Goal: Ask a question: Seek information or help from site administrators or community

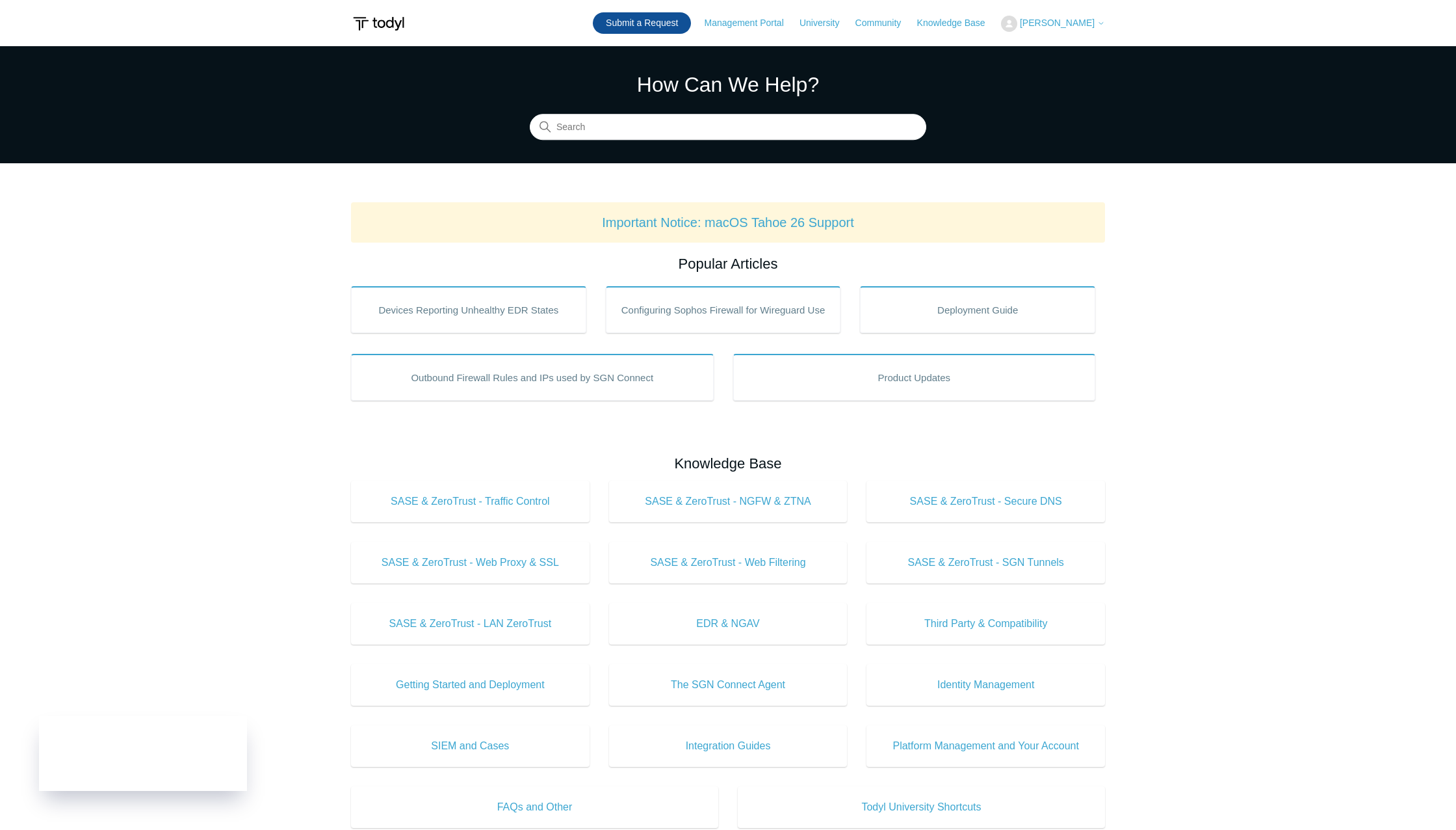
click at [671, 30] on link "Submit a Request" at bounding box center [642, 23] width 98 height 22
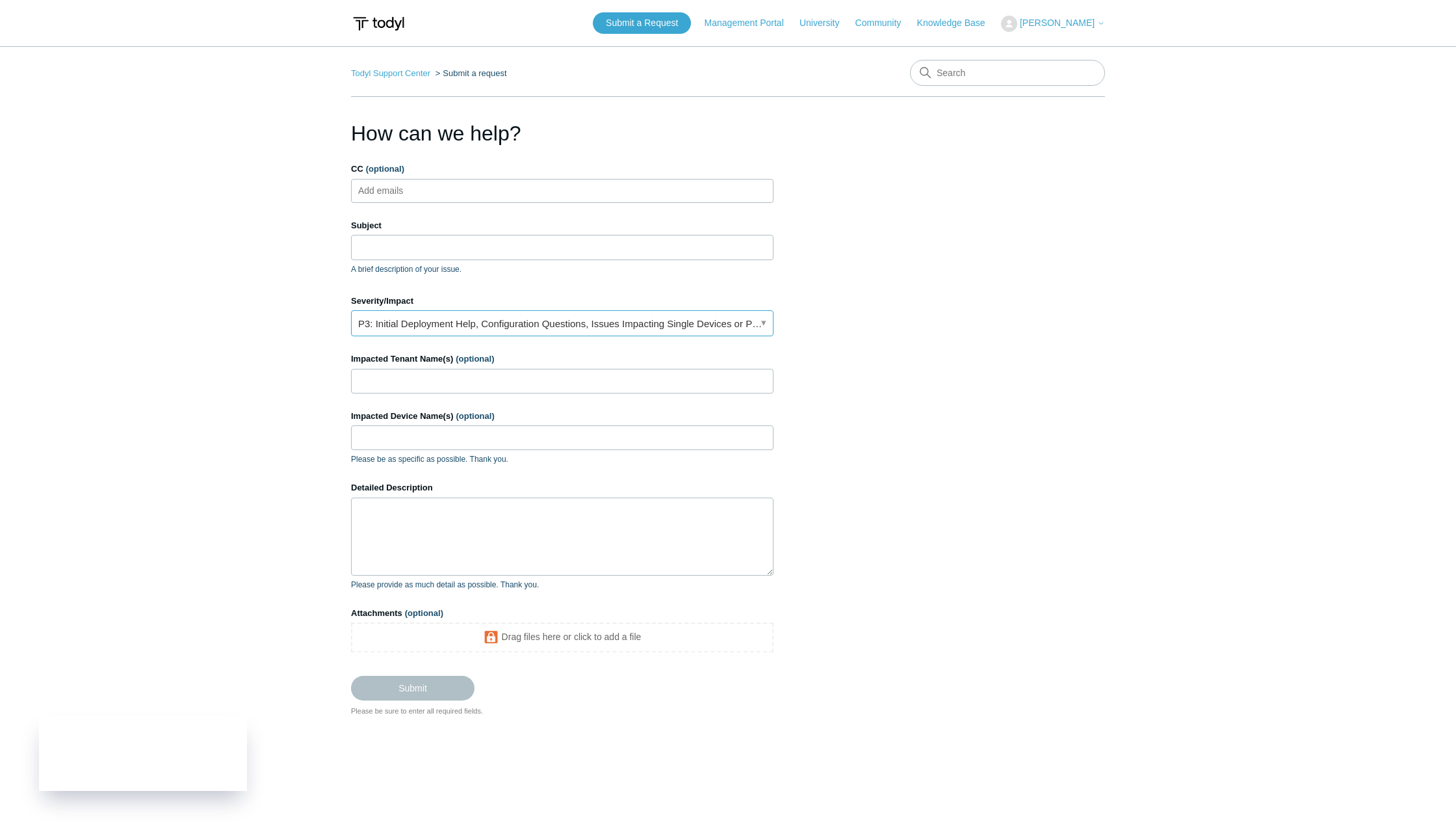
click at [660, 322] on link "P3: Initial Deployment Help, Configuration Questions, Issues Impacting Single D…" at bounding box center [562, 323] width 423 height 26
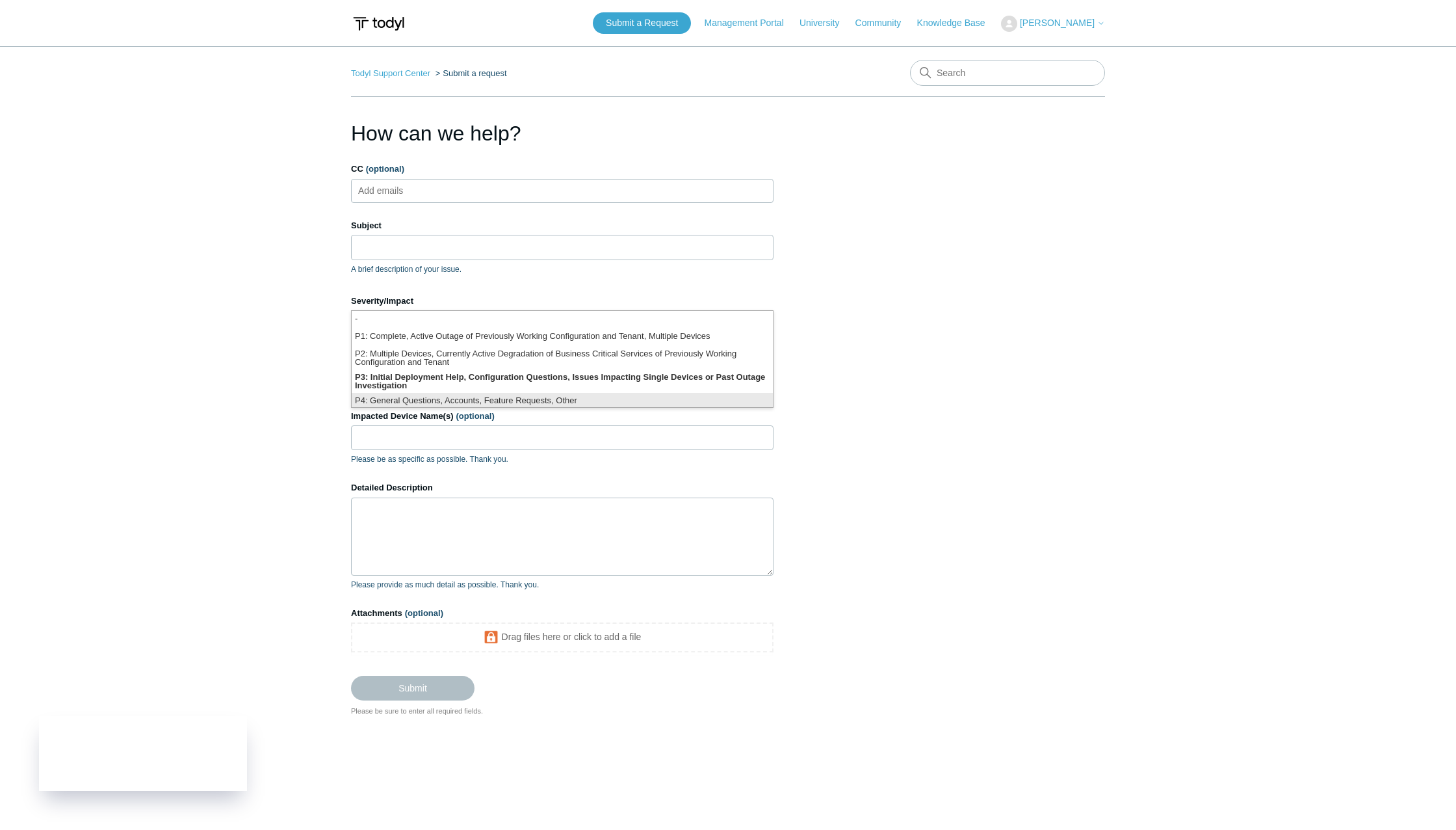
scroll to position [4, 0]
click at [616, 395] on li "P4: General Questions, Accounts, Feature Requests, Other" at bounding box center [562, 398] width 421 height 17
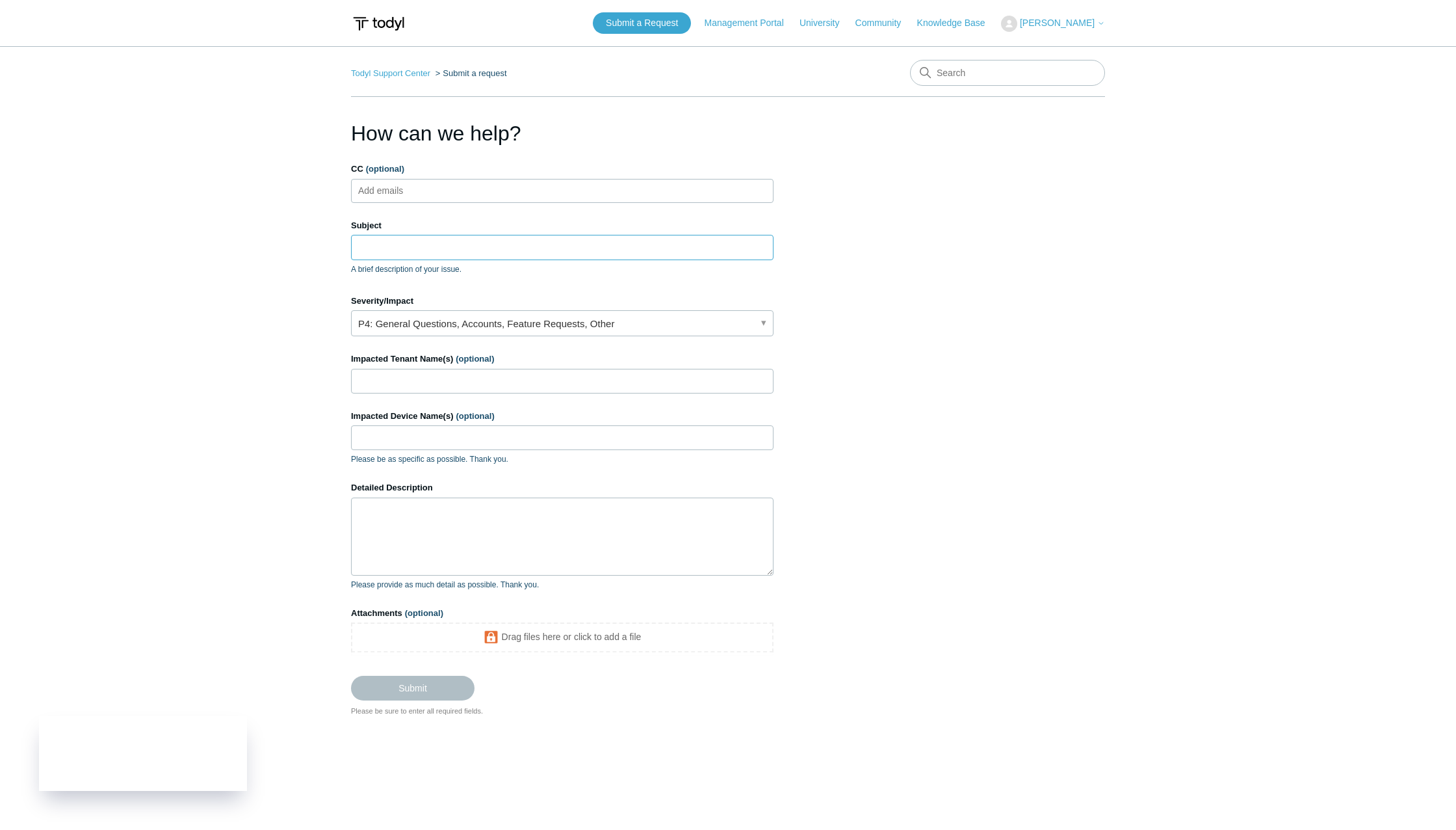
click at [398, 237] on input "Subject" at bounding box center [562, 247] width 423 height 24
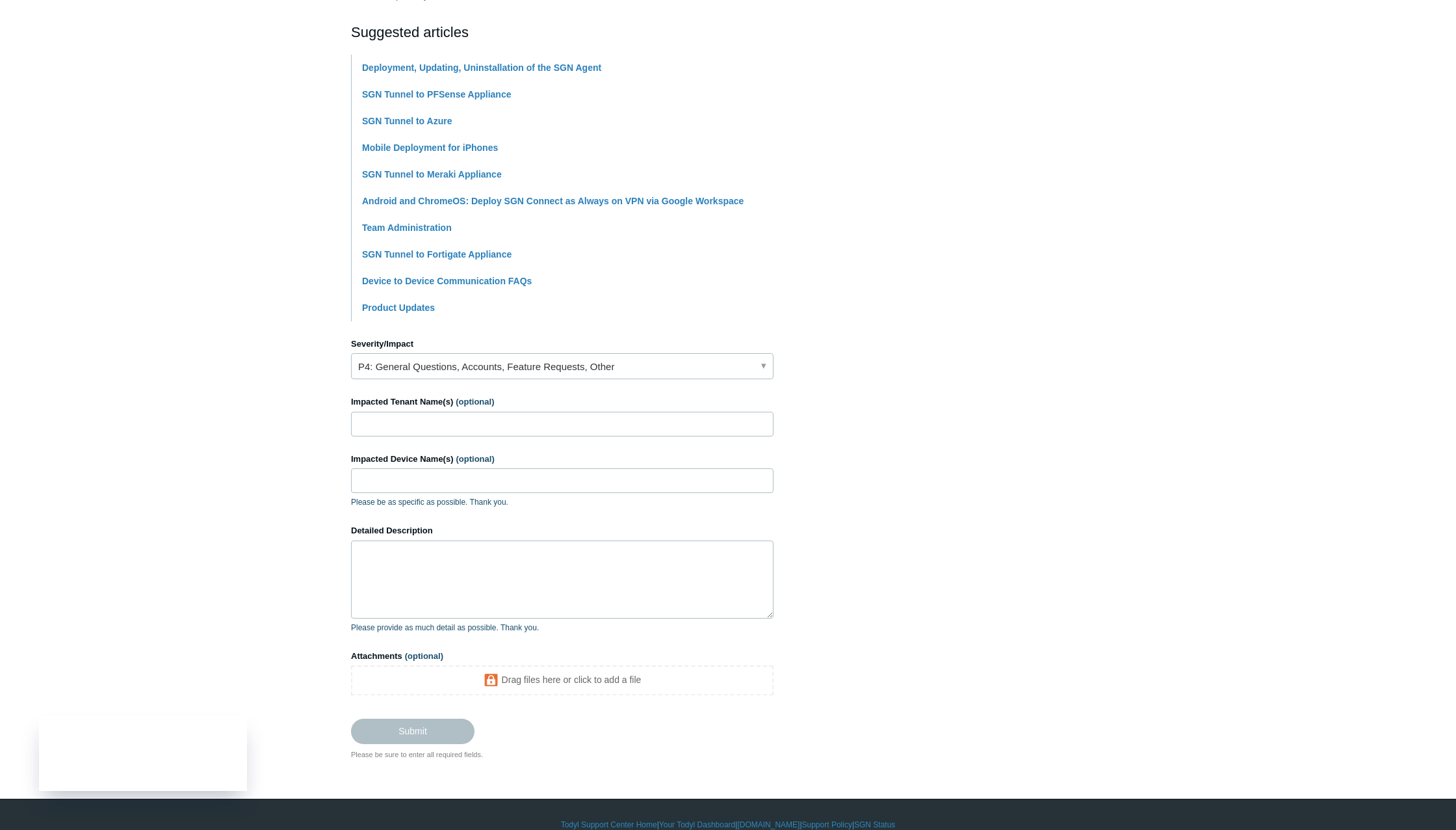
scroll to position [294, 0]
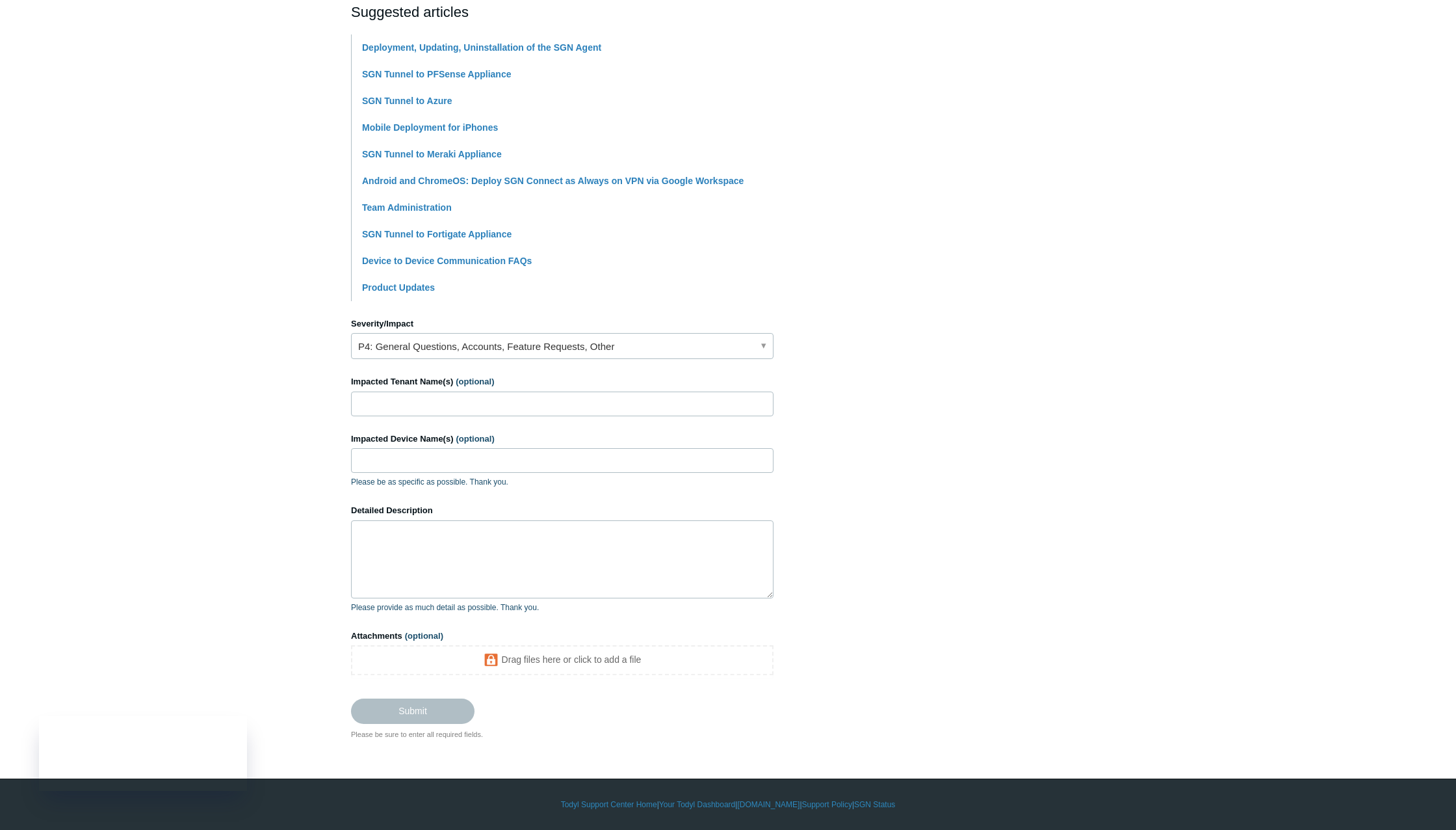
type input "Deployment PIN Lifetime"
click at [459, 541] on textarea "Detailed Description" at bounding box center [562, 559] width 423 height 78
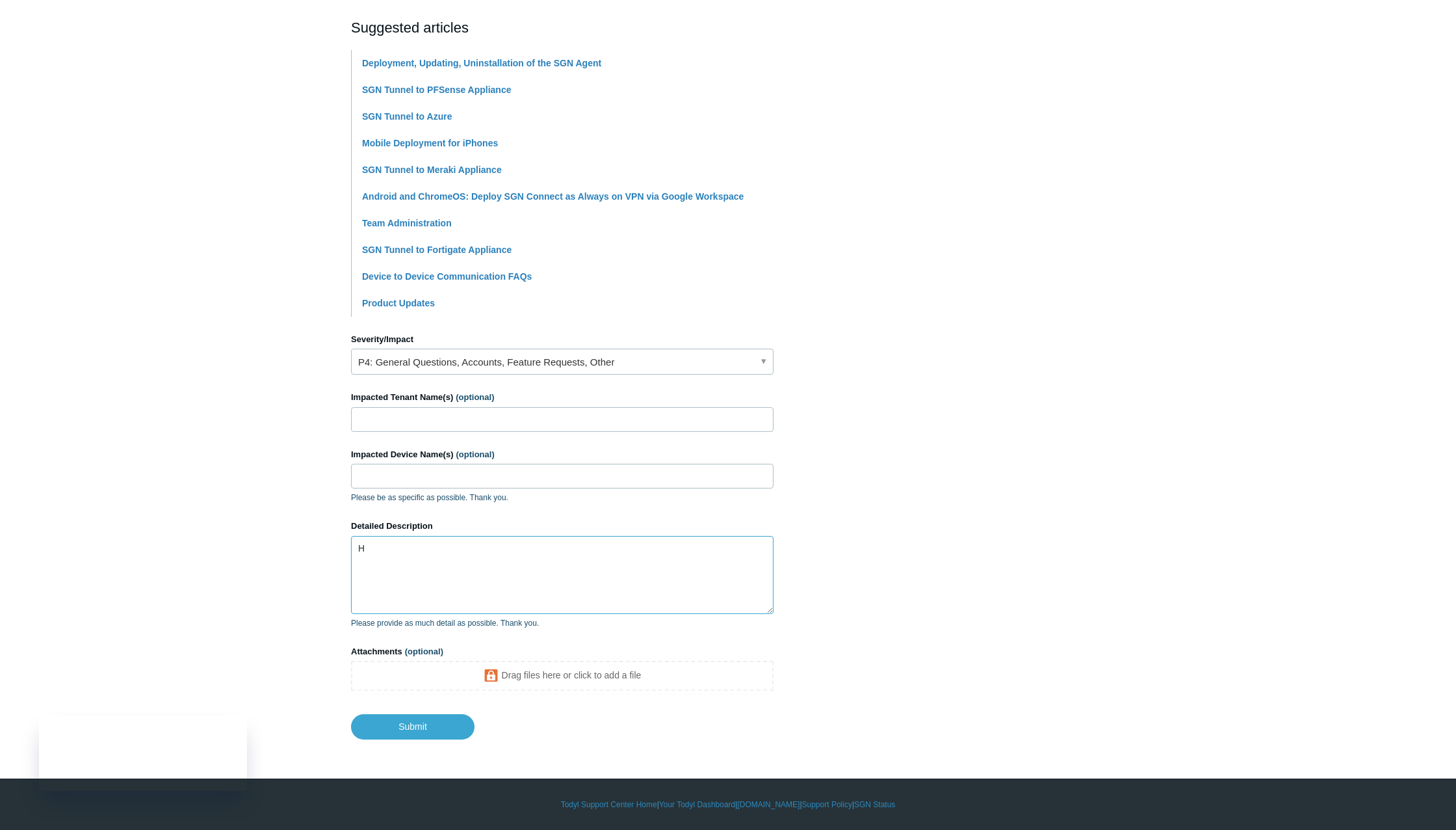
scroll to position [278, 0]
type textarea "Hello, I have a client wondering if the lifetime for deployment PINs can be adj…"
click at [515, 419] on input "Impacted Tenant Name(s) (optional)" at bounding box center [562, 419] width 423 height 24
click at [395, 412] on input "Pentex" at bounding box center [562, 419] width 423 height 24
type input "PenTex Energy"
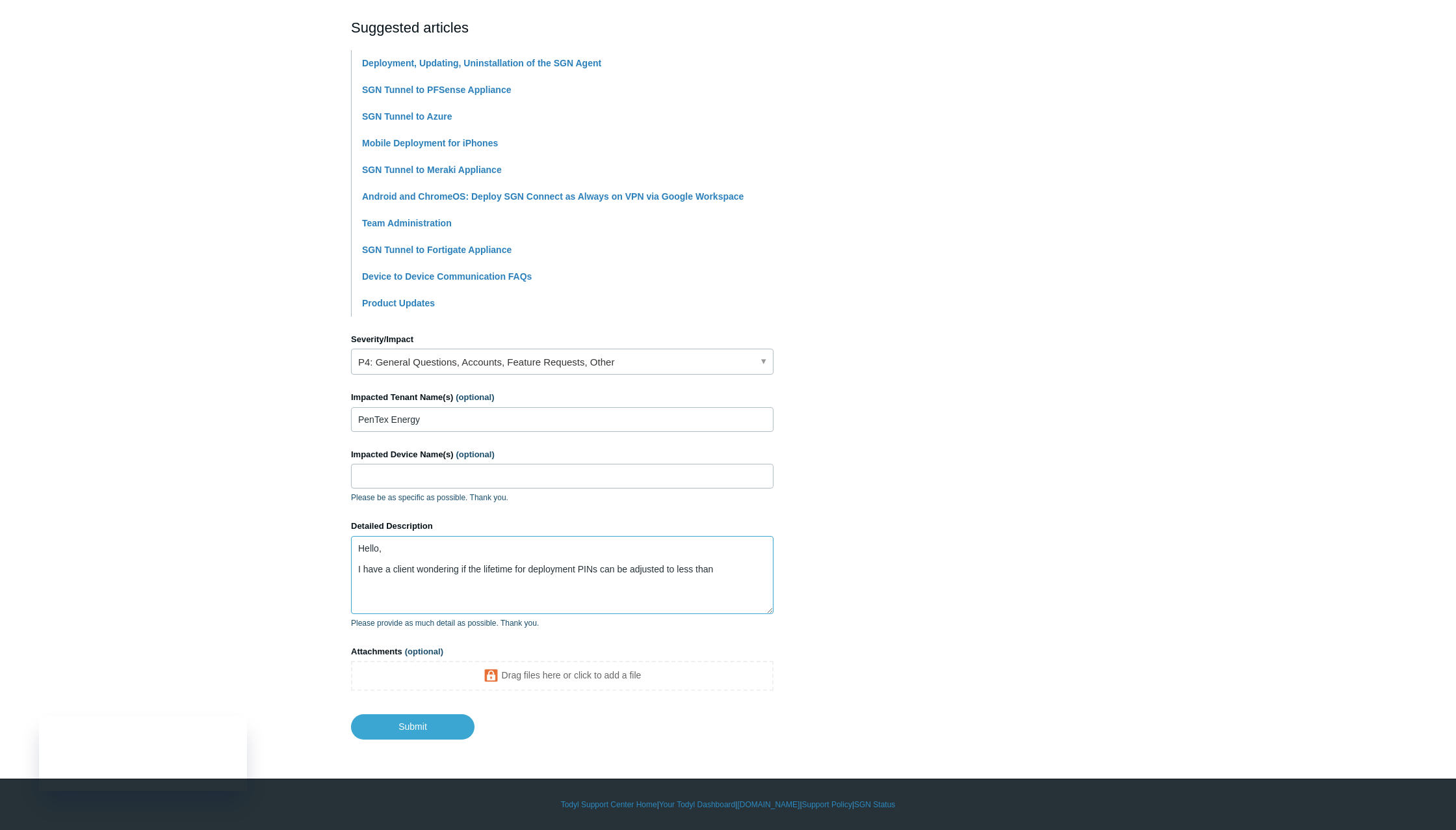
click at [721, 573] on textarea "Hello, I have a client wondering if the lifetime for deployment PINs can be adj…" at bounding box center [562, 574] width 423 height 78
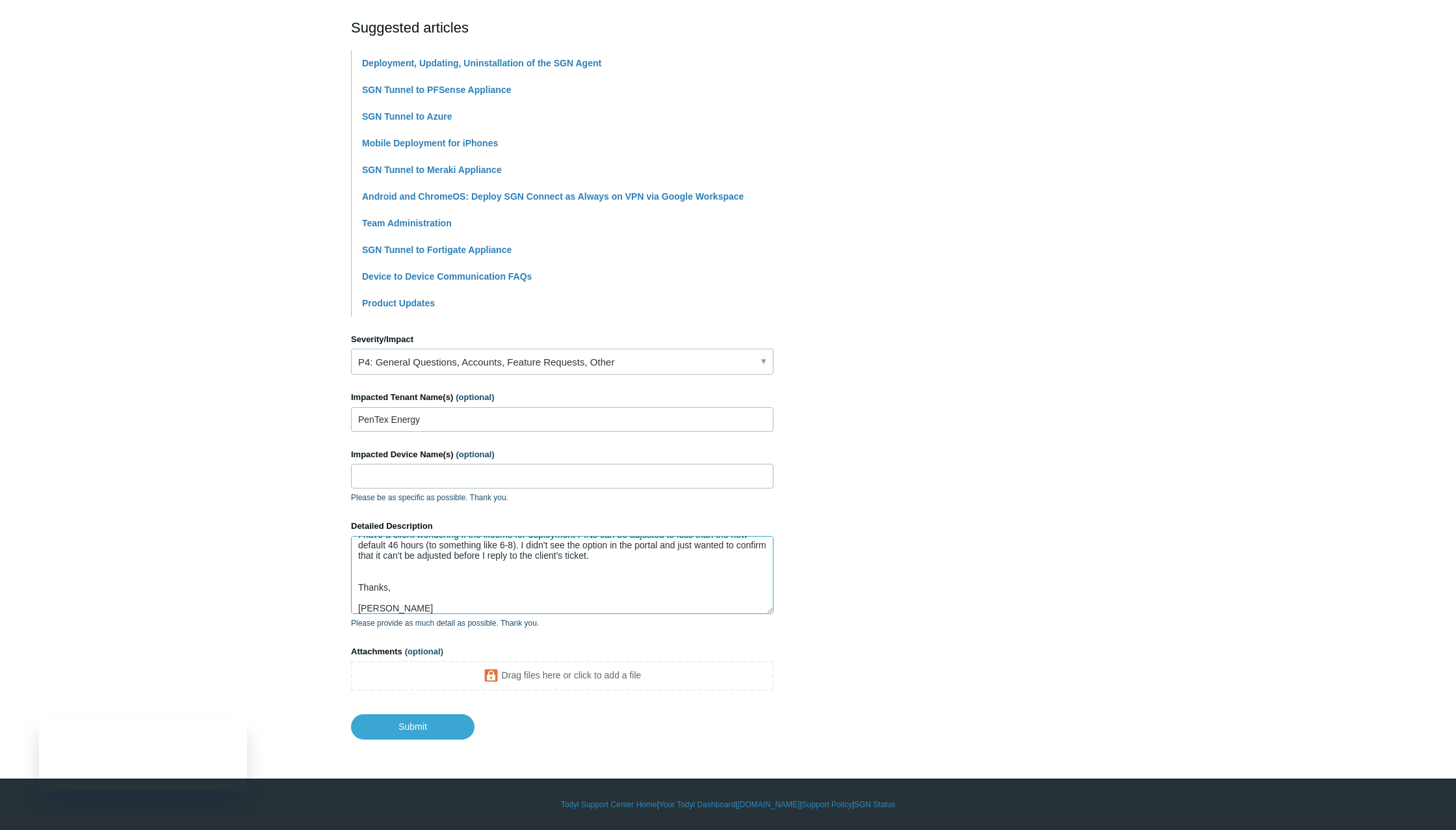
scroll to position [45, 0]
click at [361, 608] on textarea "Hello, I have a client wondering if the lifetime for deployment PINs can be adj…" at bounding box center [562, 574] width 423 height 78
drag, startPoint x: 418, startPoint y: 609, endPoint x: 345, endPoint y: 612, distance: 73.1
click at [345, 612] on main "Todyl Support Center Submit a request How can we help? CC (optional) Add emails…" at bounding box center [728, 254] width 1456 height 971
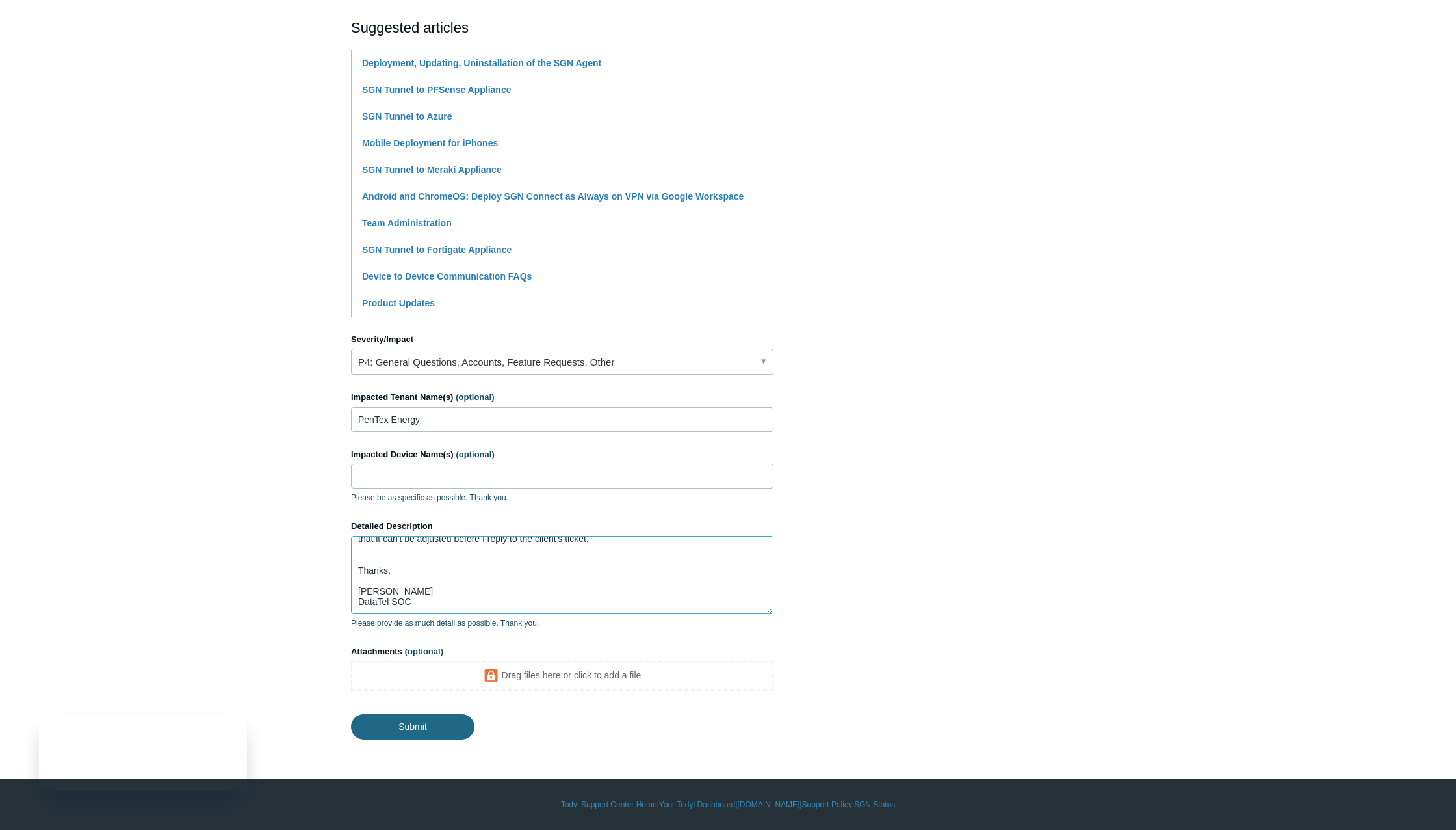
type textarea "Hello, I have a client wondering if the lifetime for deployment PINs can be adj…"
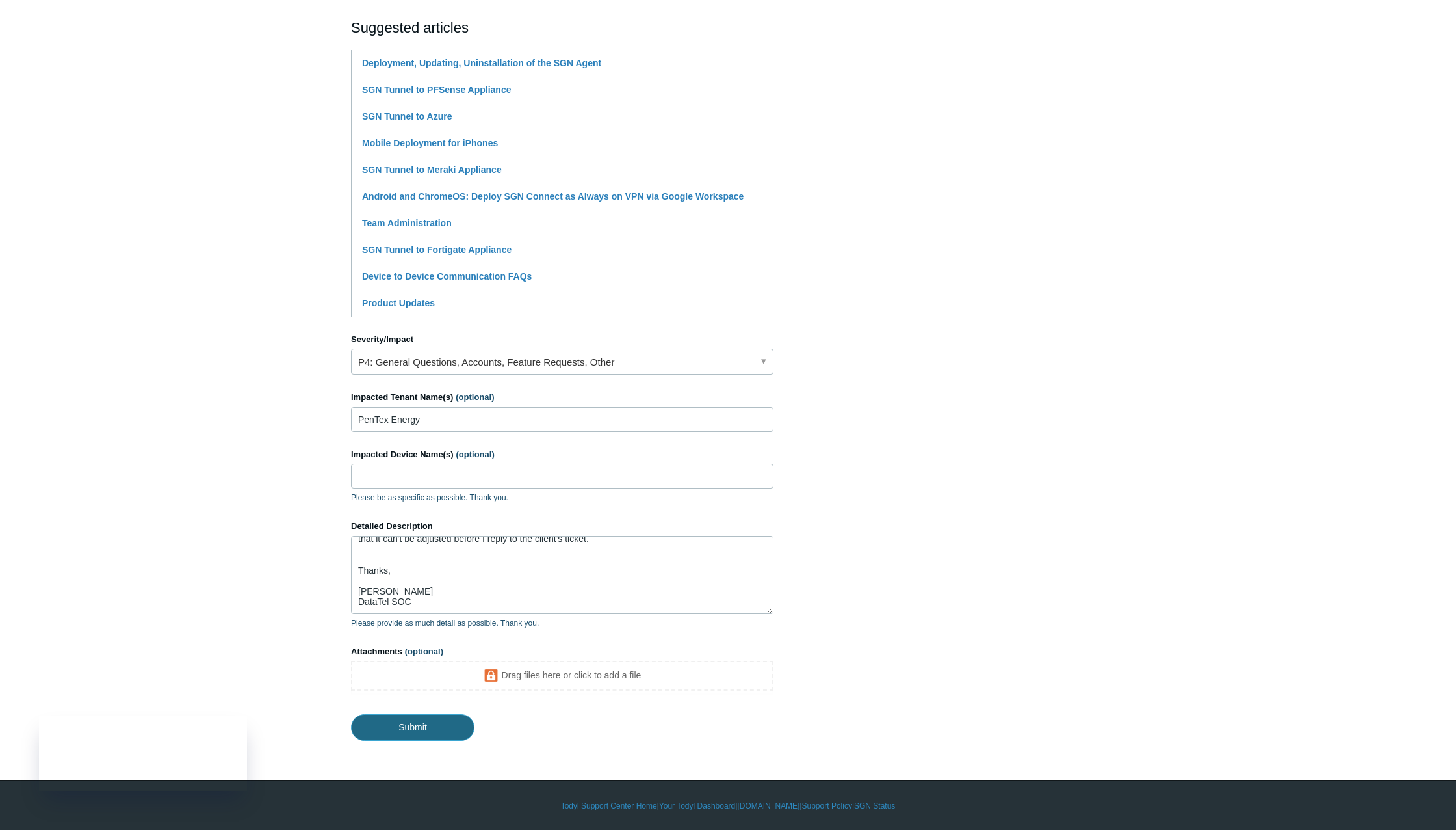
click at [418, 733] on input "Submit" at bounding box center [413, 727] width 123 height 26
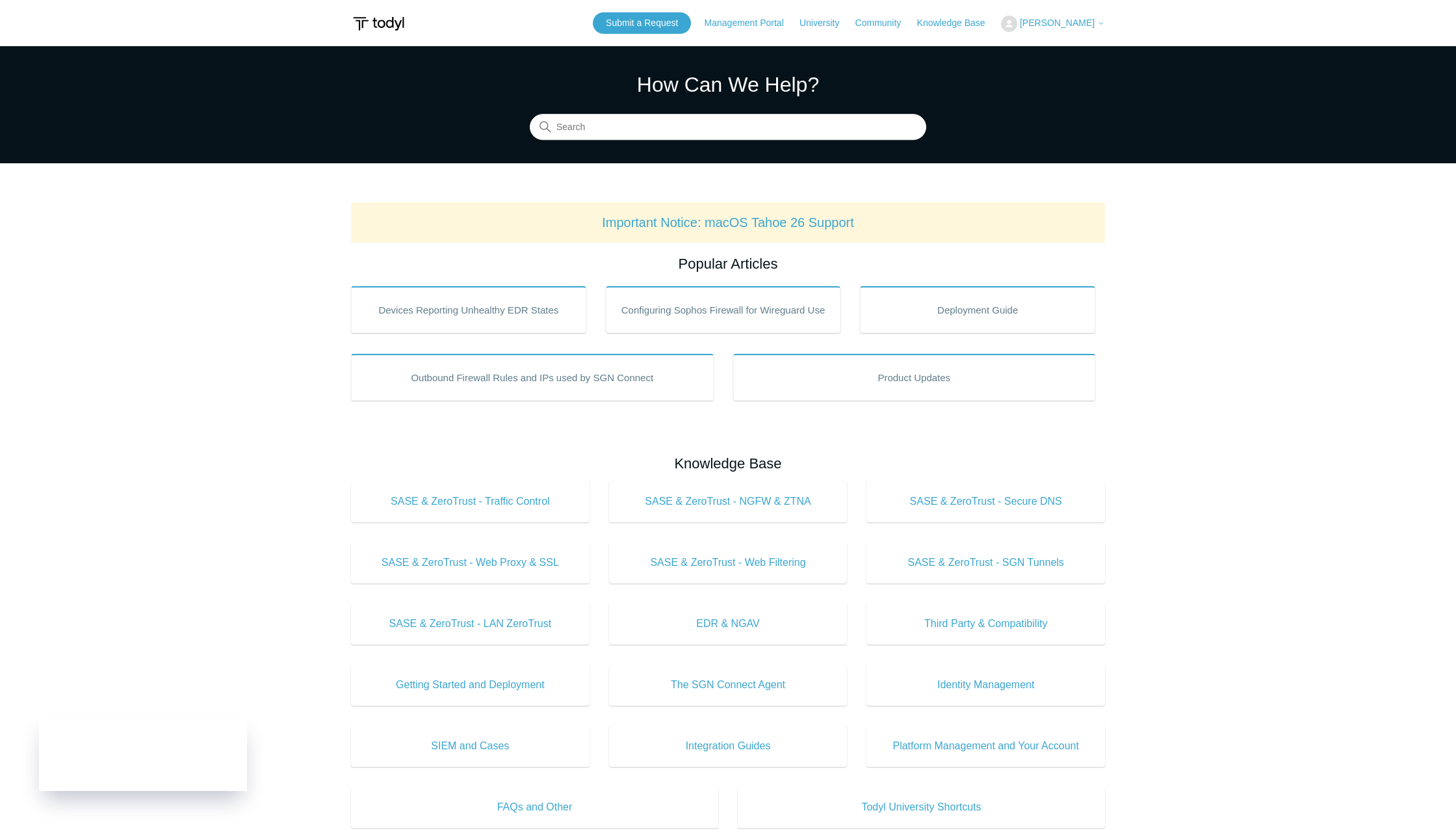
click at [1093, 25] on span "[PERSON_NAME]" at bounding box center [1057, 22] width 75 height 10
click at [1090, 47] on link "My Support Requests" at bounding box center [1065, 51] width 127 height 23
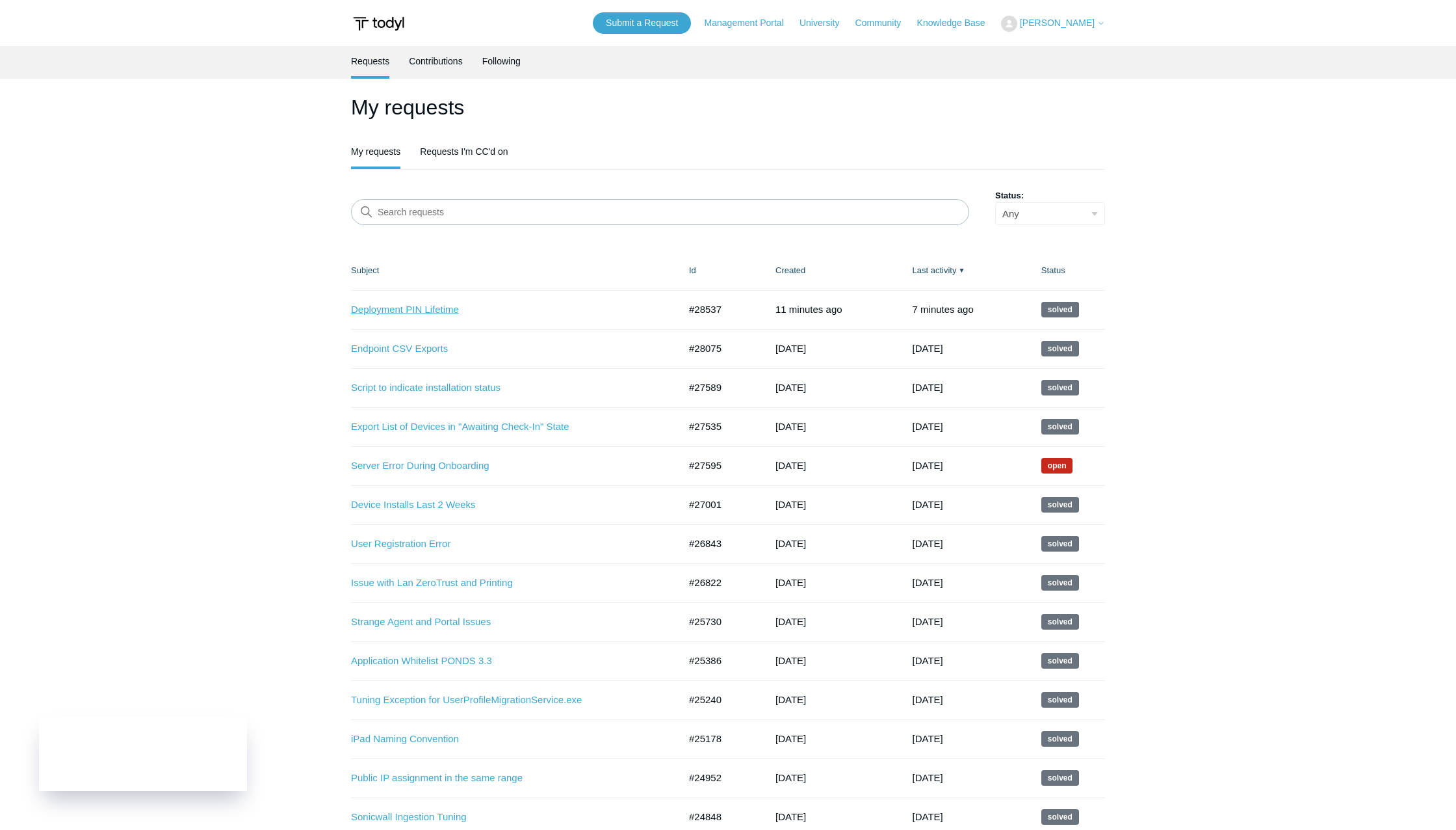
click at [434, 312] on link "Deployment PIN Lifetime" at bounding box center [505, 309] width 309 height 15
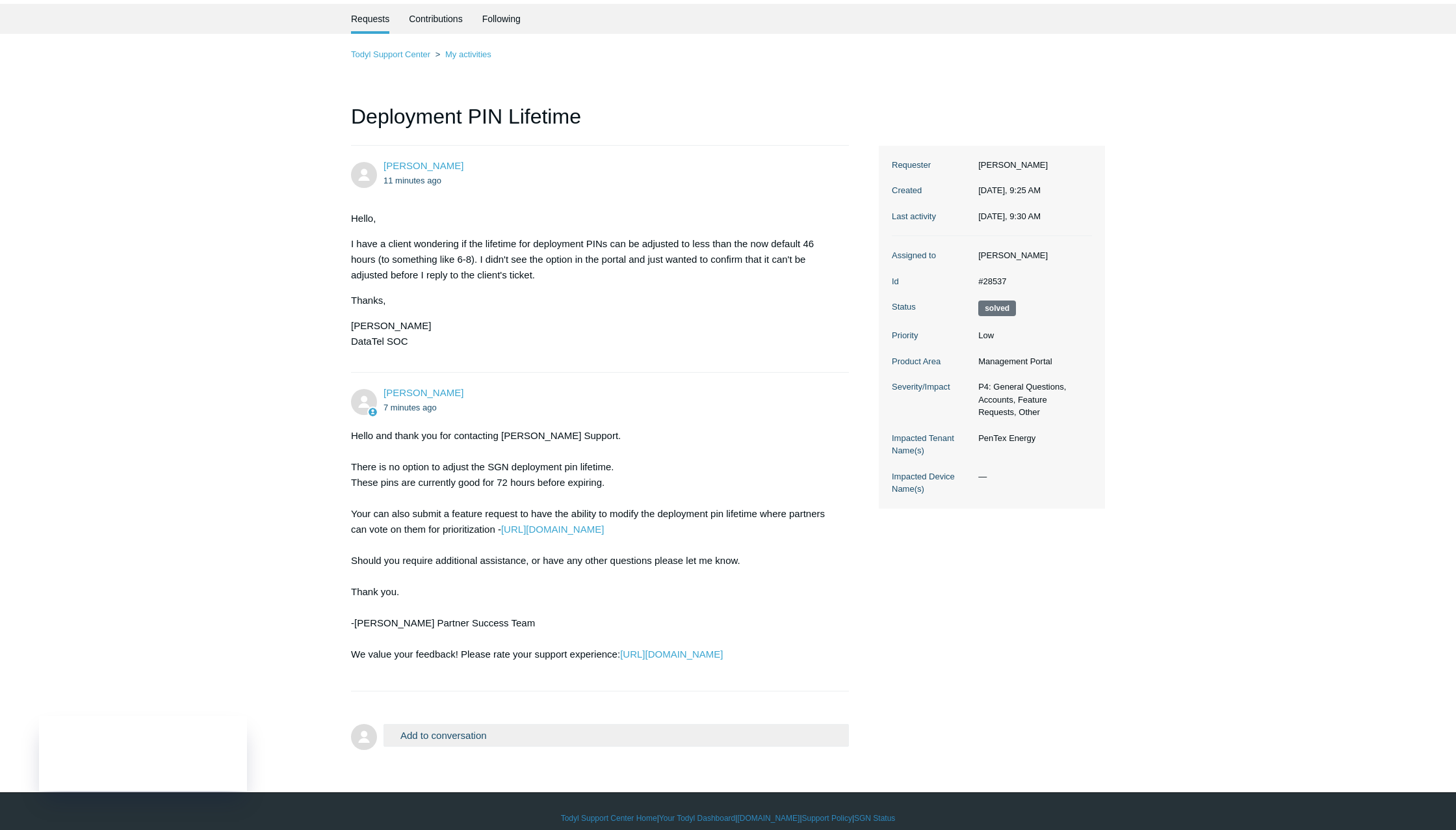
scroll to position [72, 0]
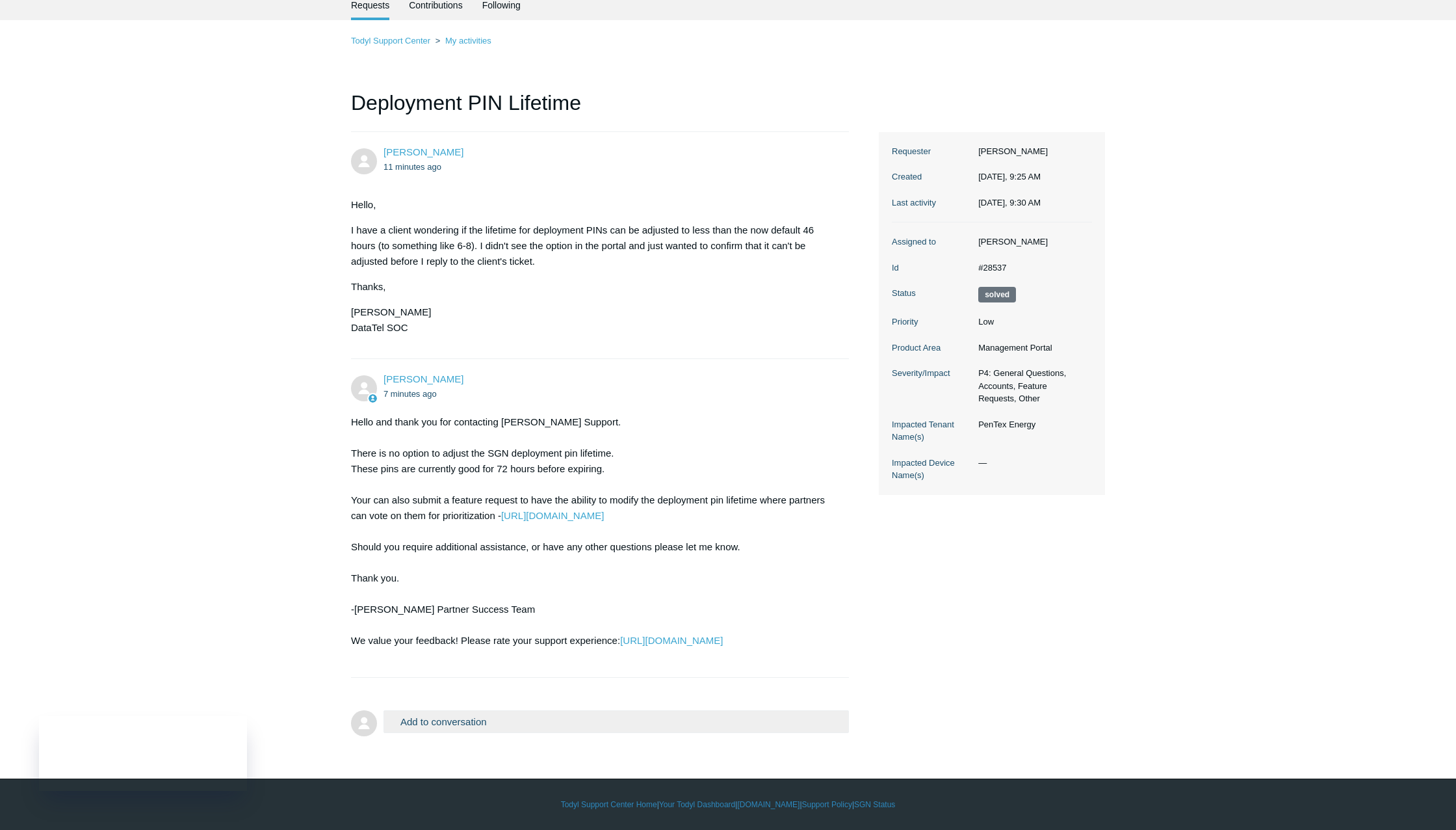
click at [491, 725] on button "Add to conversation" at bounding box center [616, 722] width 466 height 23
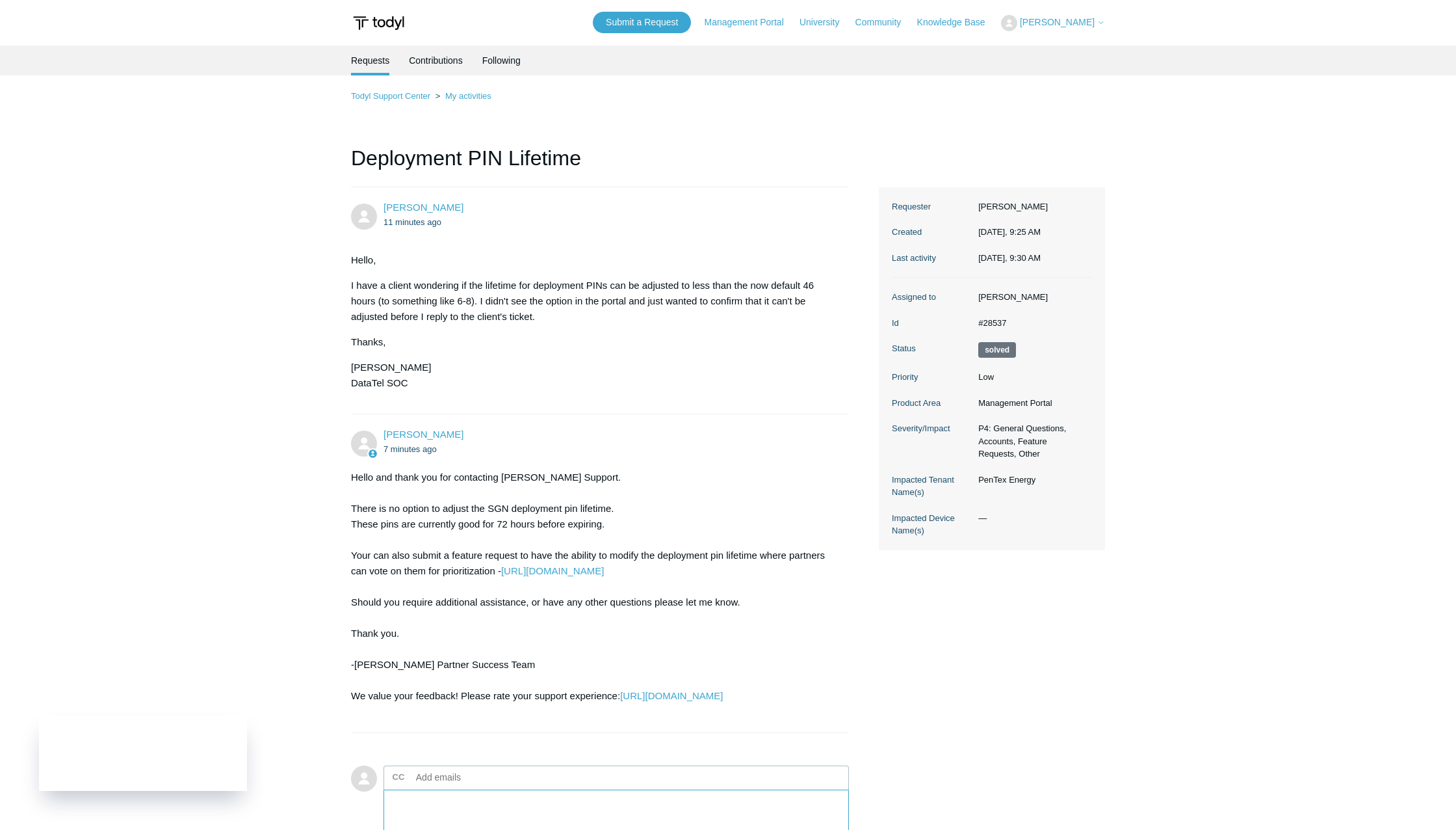
scroll to position [0, 0]
